Goal: Task Accomplishment & Management: Use online tool/utility

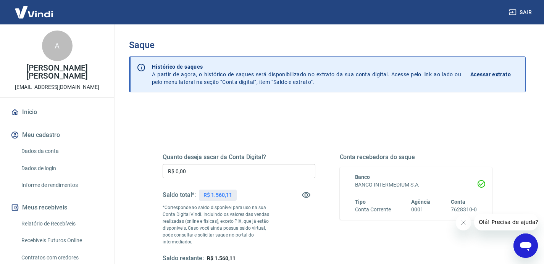
click at [224, 197] on p "R$ 1.560,11" at bounding box center [218, 195] width 28 height 8
copy div "R$ 1.560,11"
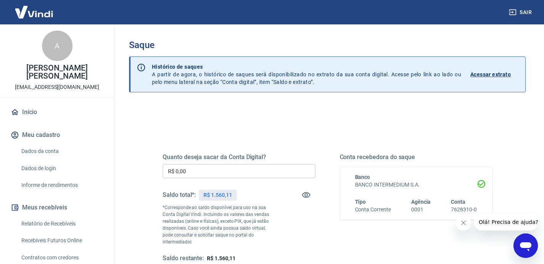
click at [224, 177] on input "R$ 0,00" at bounding box center [239, 171] width 153 height 14
click at [226, 176] on input "R$ 0,00" at bounding box center [239, 171] width 153 height 14
paste input "1.560,11"
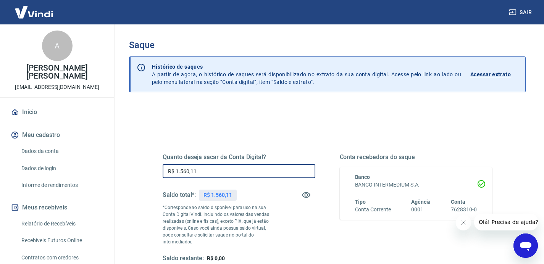
type input "R$ 1.560,11"
click at [458, 221] on button "Fechar mensagem da empresa" at bounding box center [463, 222] width 15 height 15
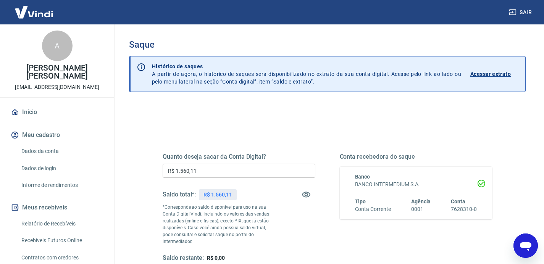
scroll to position [113, 0]
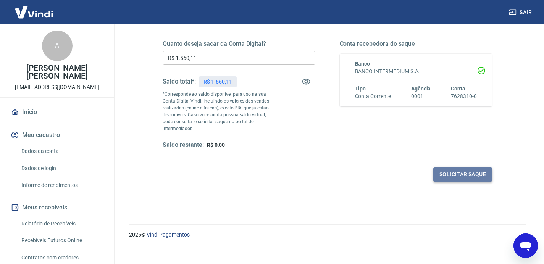
click at [467, 173] on button "Solicitar saque" at bounding box center [463, 175] width 59 height 14
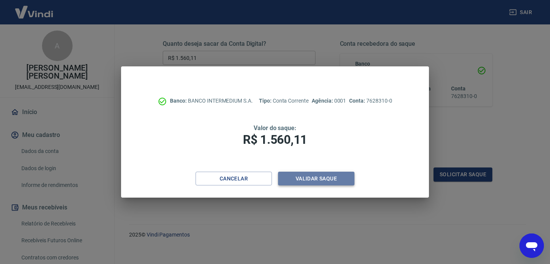
click at [333, 178] on button "Validar saque" at bounding box center [316, 179] width 76 height 14
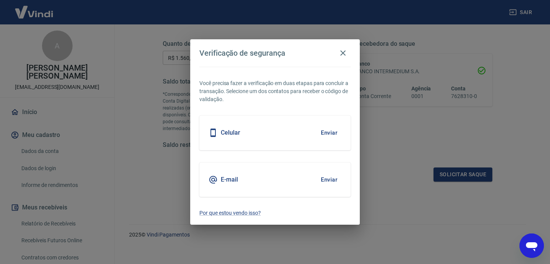
click at [330, 130] on button "Enviar" at bounding box center [329, 133] width 25 height 16
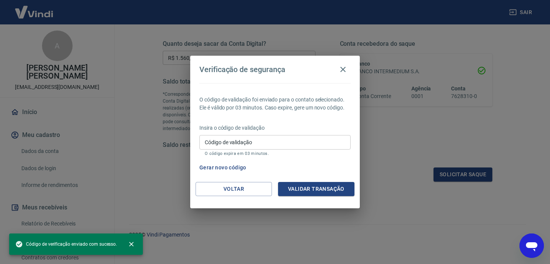
click at [325, 138] on input "Código de validação" at bounding box center [274, 142] width 151 height 14
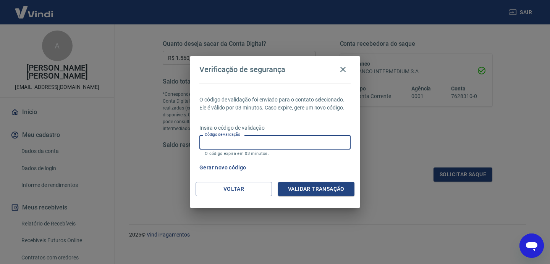
click at [222, 146] on input "Código de validação" at bounding box center [274, 142] width 151 height 14
click at [184, 162] on div "Verificação de segurança O código de validação foi enviado para o contato selec…" at bounding box center [275, 132] width 550 height 264
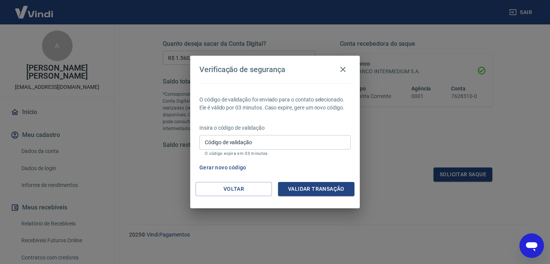
click at [219, 168] on button "Gerar novo código" at bounding box center [222, 168] width 53 height 14
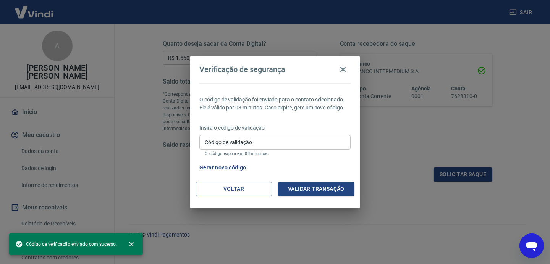
click at [233, 139] on input "Código de validação" at bounding box center [274, 142] width 151 height 14
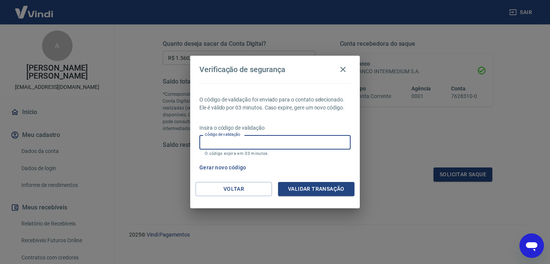
click at [263, 146] on input "Código de validação" at bounding box center [274, 142] width 151 height 14
click at [263, 144] on input "Código de validação" at bounding box center [274, 142] width 151 height 14
click at [256, 144] on input "Código de validação" at bounding box center [274, 142] width 151 height 14
click at [315, 146] on input "Código de validação" at bounding box center [274, 142] width 151 height 14
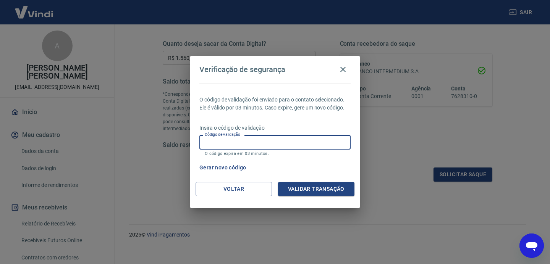
click at [315, 146] on input "Código de validação" at bounding box center [274, 142] width 151 height 14
click at [315, 145] on input "Código de validação" at bounding box center [274, 142] width 151 height 14
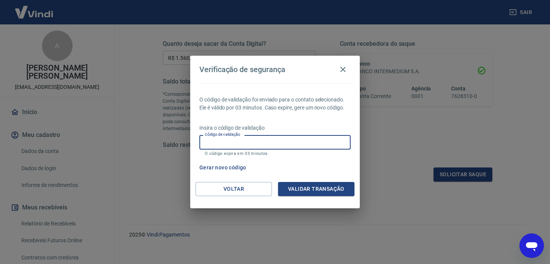
click at [308, 139] on input "Código de validação" at bounding box center [274, 142] width 151 height 14
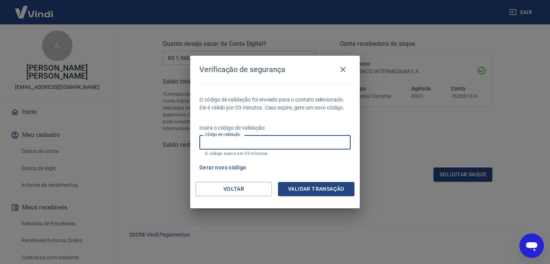
click at [308, 139] on input "Código de validação" at bounding box center [274, 142] width 151 height 14
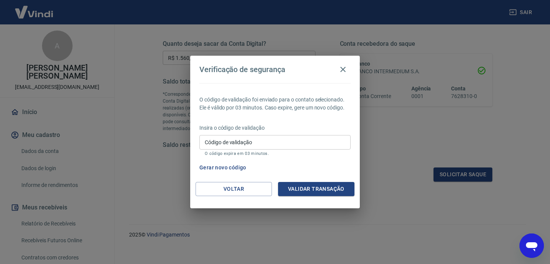
click at [308, 159] on div "O código de validação foi enviado para o contato selecionado. Ele é válido por …" at bounding box center [275, 132] width 170 height 99
click at [211, 182] on button "Voltar" at bounding box center [234, 189] width 76 height 14
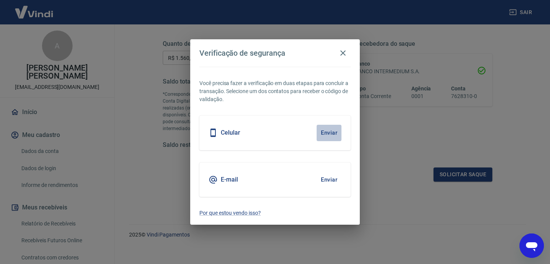
click at [331, 136] on button "Enviar" at bounding box center [329, 133] width 25 height 16
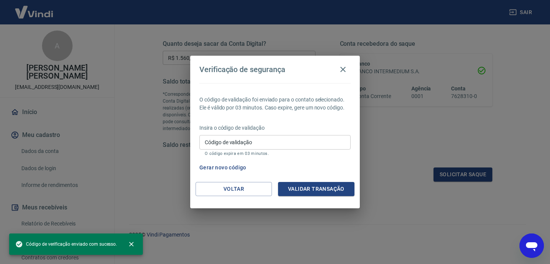
click at [248, 144] on input "Código de validação" at bounding box center [274, 142] width 151 height 14
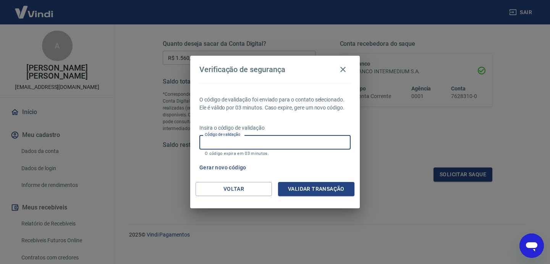
click at [143, 26] on div "Verificação de segurança O código de validação foi enviado para o contato selec…" at bounding box center [275, 132] width 550 height 264
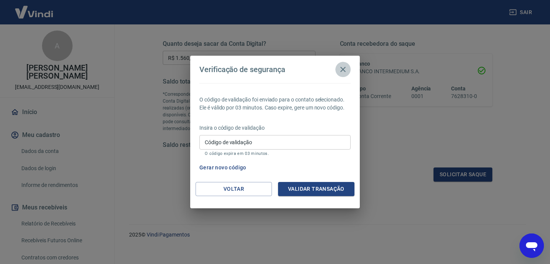
click at [342, 68] on icon "button" at bounding box center [342, 69] width 5 height 5
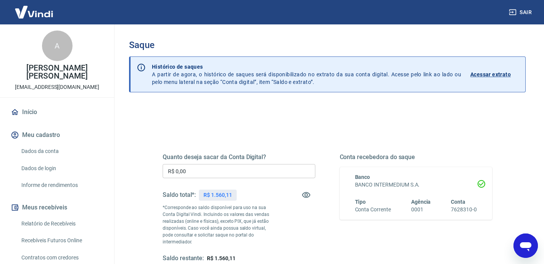
click at [227, 190] on div "R$ 1.560,11" at bounding box center [217, 195] width 37 height 11
click at [227, 193] on p "R$ 1.560,11" at bounding box center [218, 195] width 28 height 8
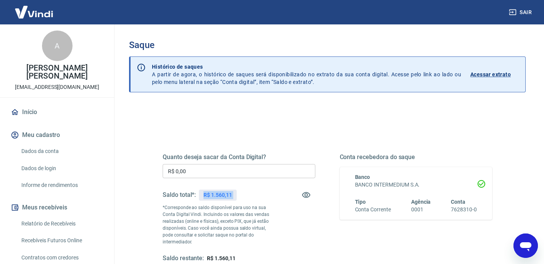
copy div "R$ 1.560,11"
click at [223, 174] on input "R$ 0,00" at bounding box center [239, 171] width 153 height 14
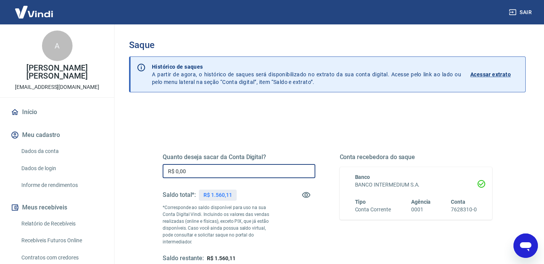
click at [223, 174] on input "R$ 0,00" at bounding box center [239, 171] width 153 height 14
paste input "1.560,11"
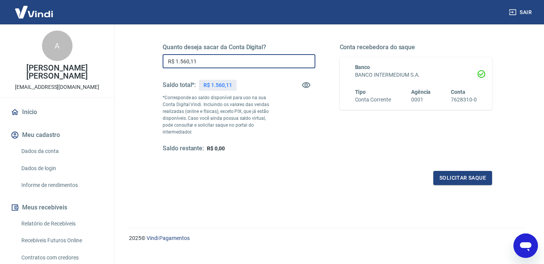
scroll to position [113, 0]
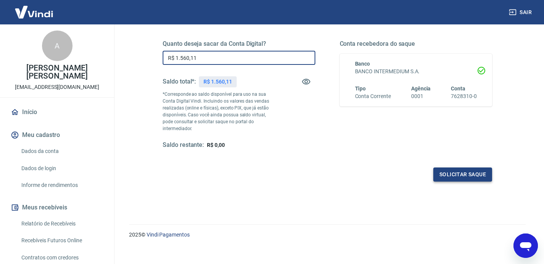
type input "R$ 1.560,11"
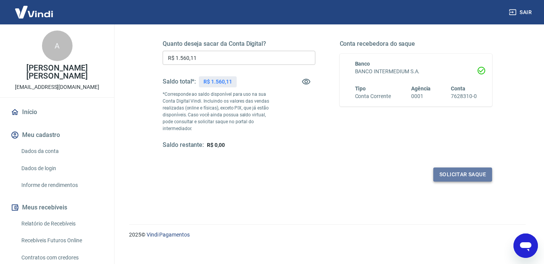
click at [464, 170] on button "Solicitar saque" at bounding box center [463, 175] width 59 height 14
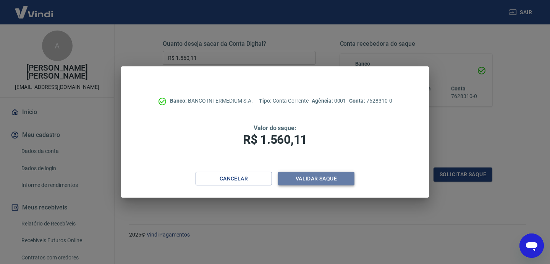
click at [300, 176] on button "Validar saque" at bounding box center [316, 179] width 76 height 14
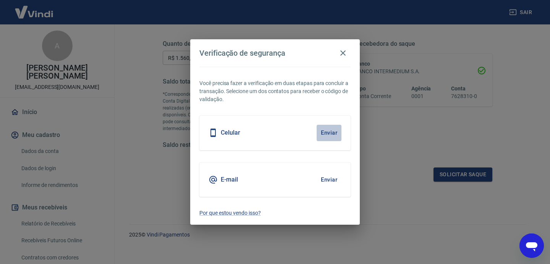
click at [334, 134] on button "Enviar" at bounding box center [329, 133] width 25 height 16
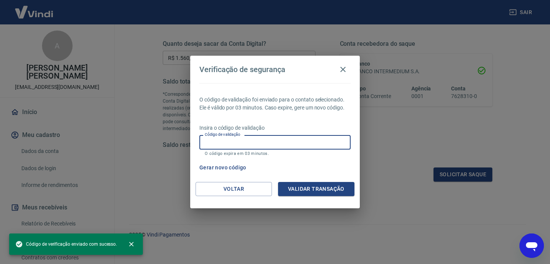
click at [259, 147] on input "Código de validação" at bounding box center [274, 142] width 151 height 14
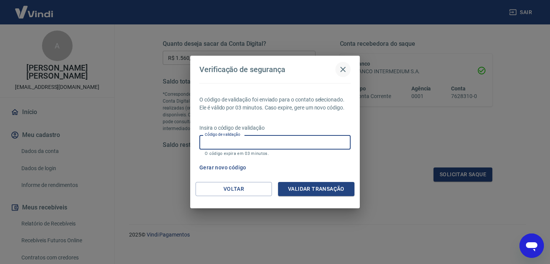
click at [349, 70] on button "button" at bounding box center [342, 69] width 15 height 15
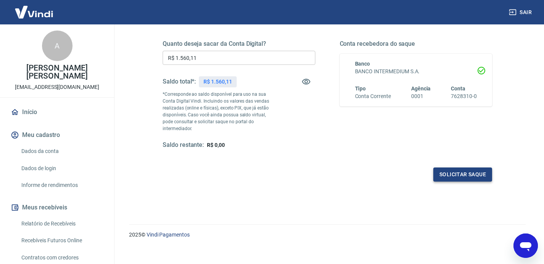
click at [450, 170] on button "Solicitar saque" at bounding box center [463, 175] width 59 height 14
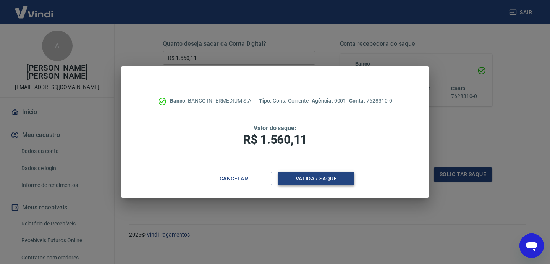
click at [309, 181] on button "Validar saque" at bounding box center [316, 179] width 76 height 14
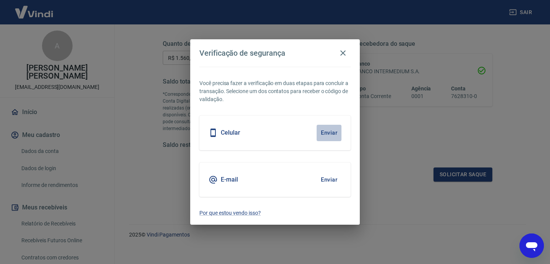
click at [326, 130] on button "Enviar" at bounding box center [329, 133] width 25 height 16
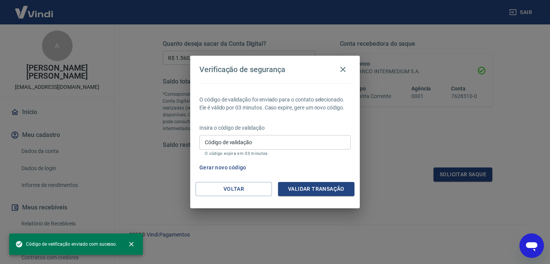
click at [271, 141] on input "Código de validação" at bounding box center [274, 142] width 151 height 14
